Goal: Transaction & Acquisition: Purchase product/service

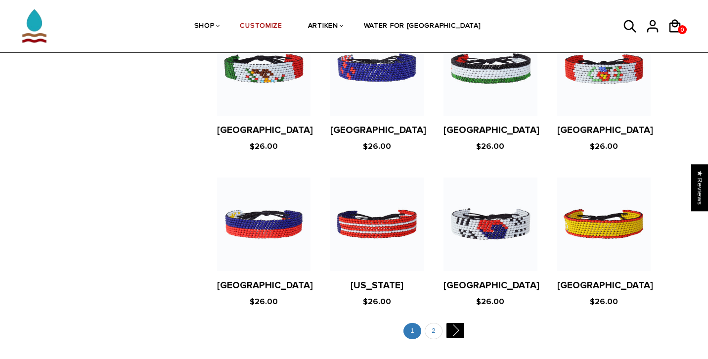
scroll to position [1847, 0]
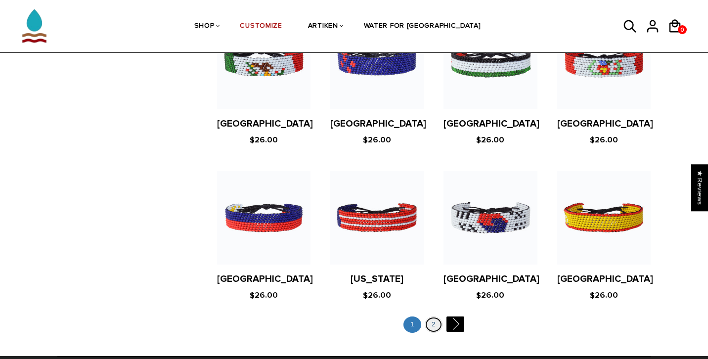
click at [430, 317] on link "2" at bounding box center [434, 325] width 18 height 16
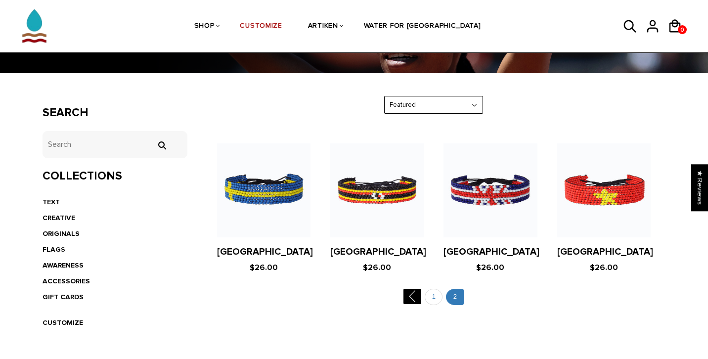
scroll to position [131, 0]
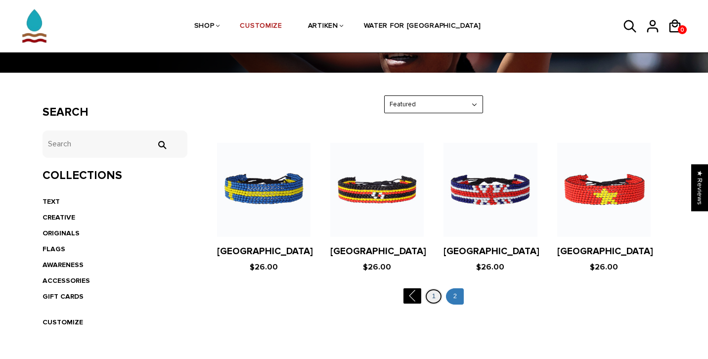
click at [435, 303] on link "1" at bounding box center [434, 296] width 18 height 16
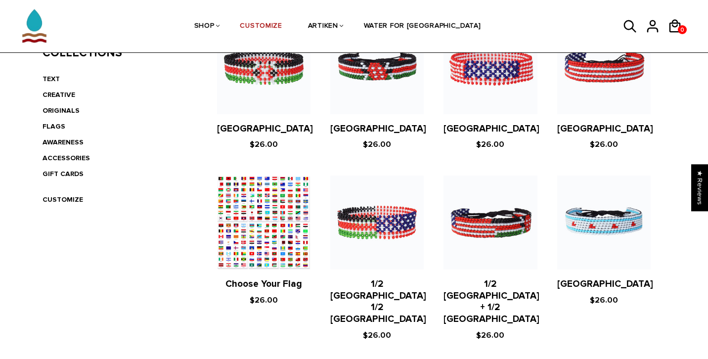
scroll to position [255, 0]
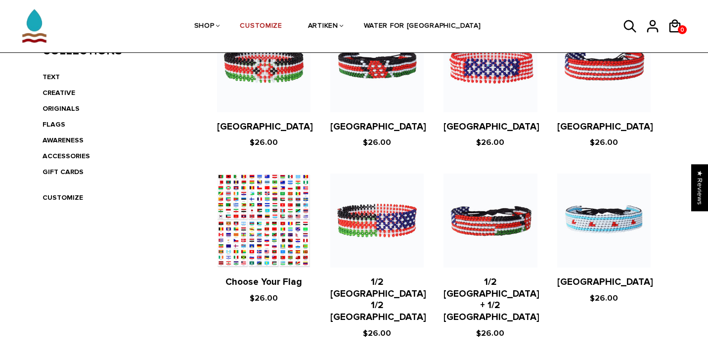
click at [260, 229] on figure at bounding box center [264, 221] width 94 height 94
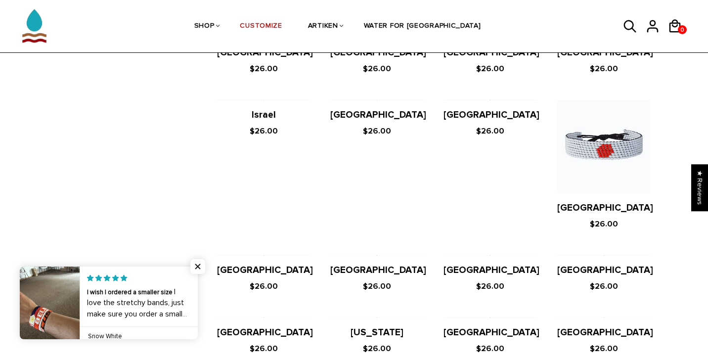
scroll to position [1423, 0]
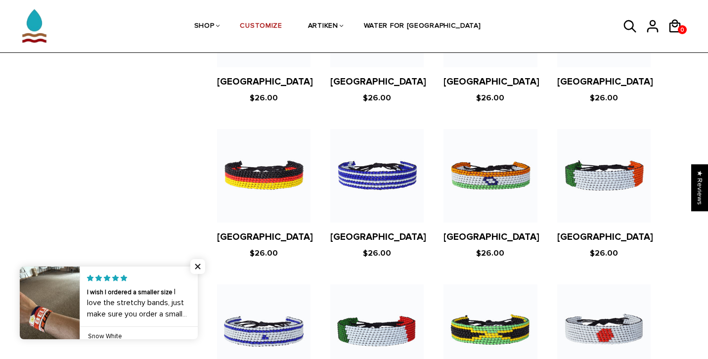
click at [591, 144] on figure at bounding box center [605, 176] width 94 height 94
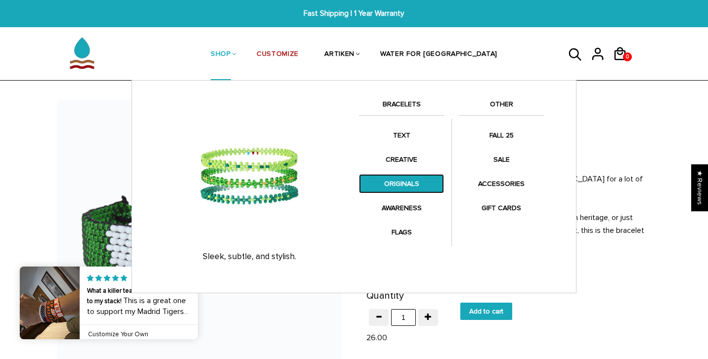
click at [385, 176] on link "ORIGINALS" at bounding box center [401, 183] width 85 height 19
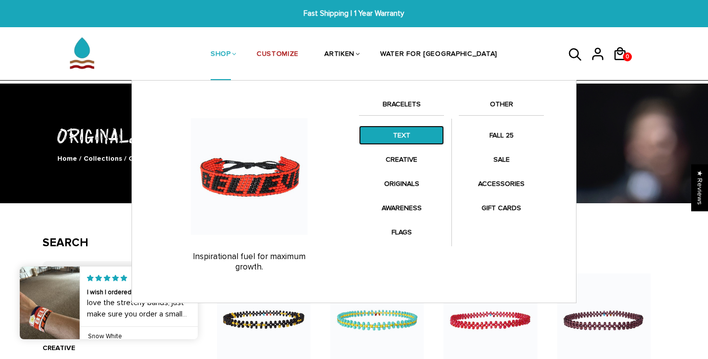
click at [392, 140] on link "TEXT" at bounding box center [401, 135] width 85 height 19
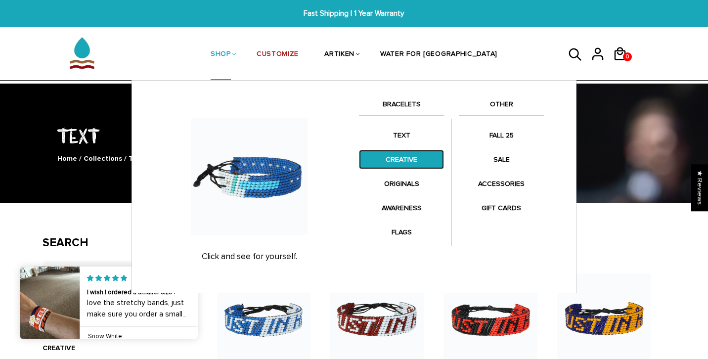
click at [390, 158] on link "CREATIVE" at bounding box center [401, 159] width 85 height 19
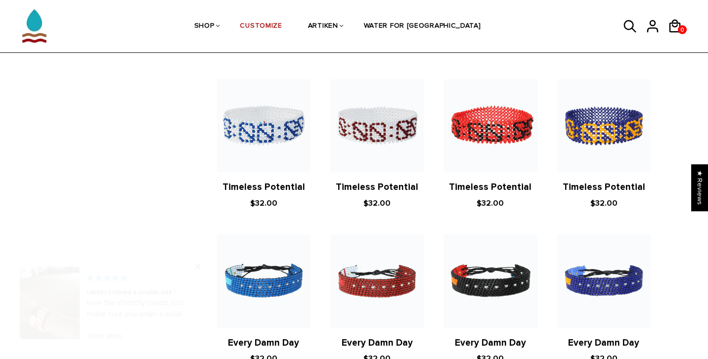
scroll to position [580, 0]
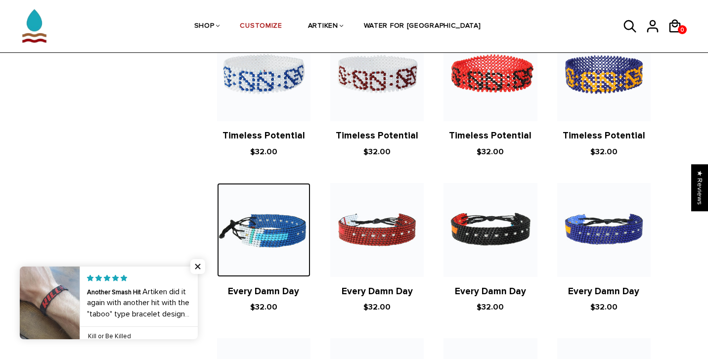
click at [253, 217] on img at bounding box center [264, 230] width 94 height 94
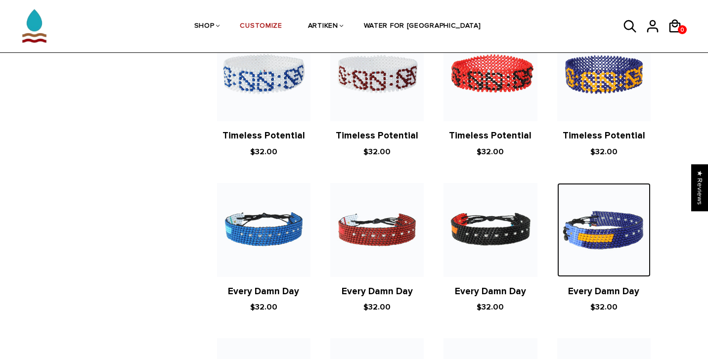
click at [591, 209] on img at bounding box center [605, 230] width 94 height 94
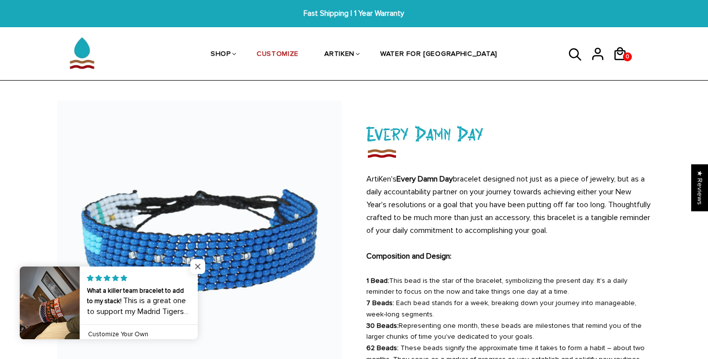
click at [197, 266] on span "Close popup widget" at bounding box center [197, 266] width 15 height 15
